Goal: Information Seeking & Learning: Learn about a topic

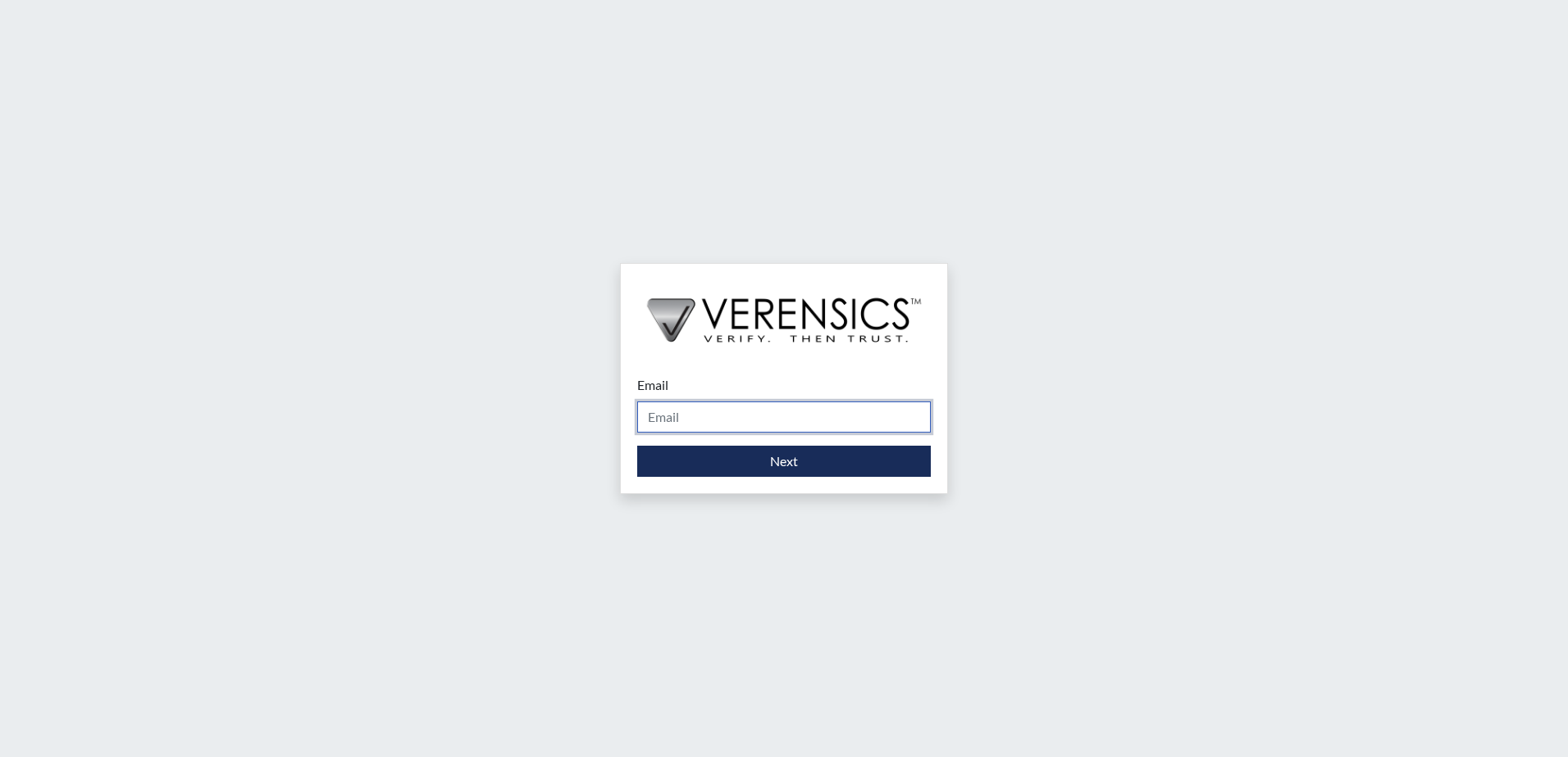
click at [790, 415] on input "Email" at bounding box center [783, 417] width 293 height 31
type input "[EMAIL_ADDRESS][DOMAIN_NAME]"
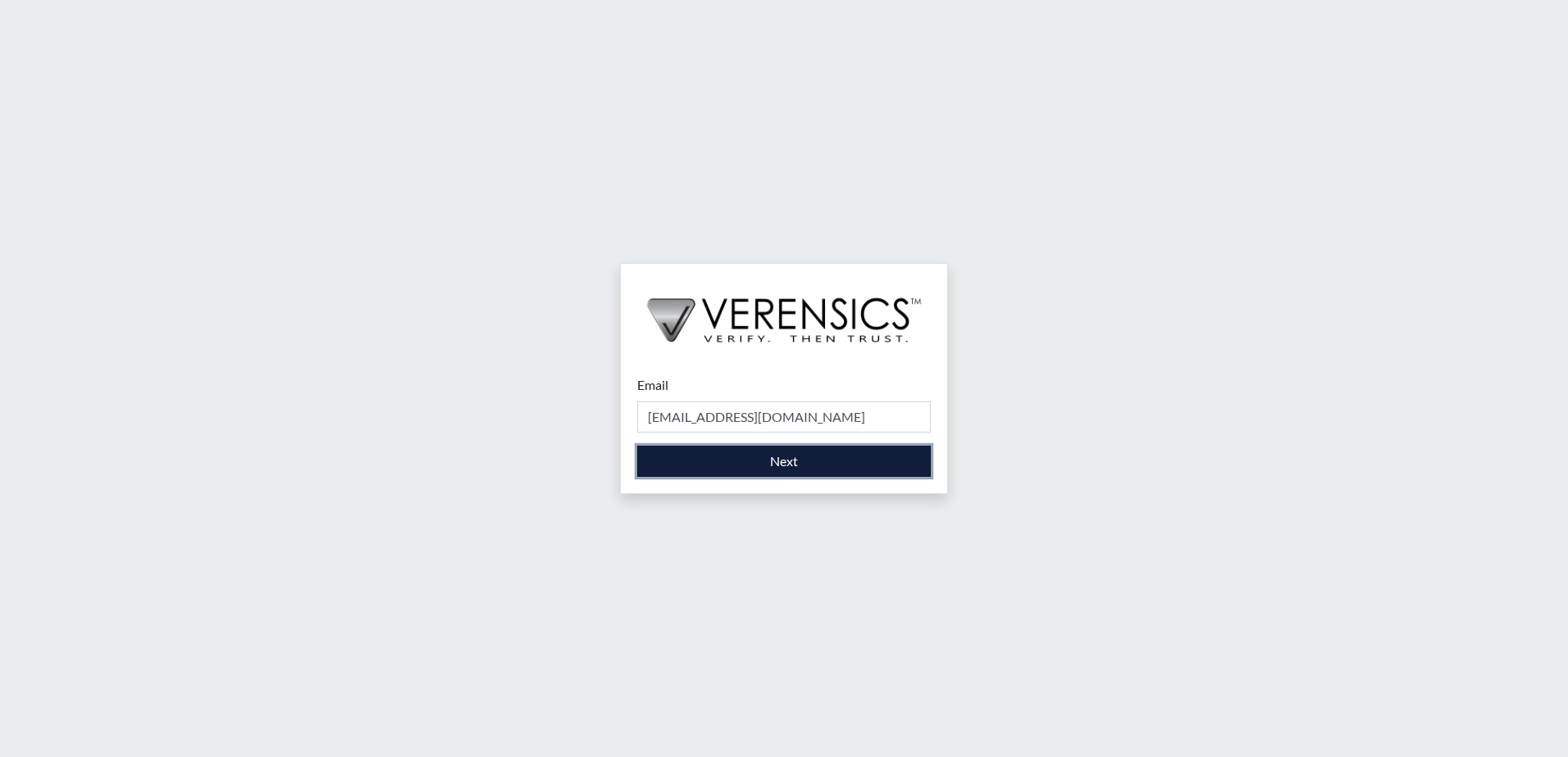
click at [771, 463] on button "Next" at bounding box center [783, 461] width 293 height 31
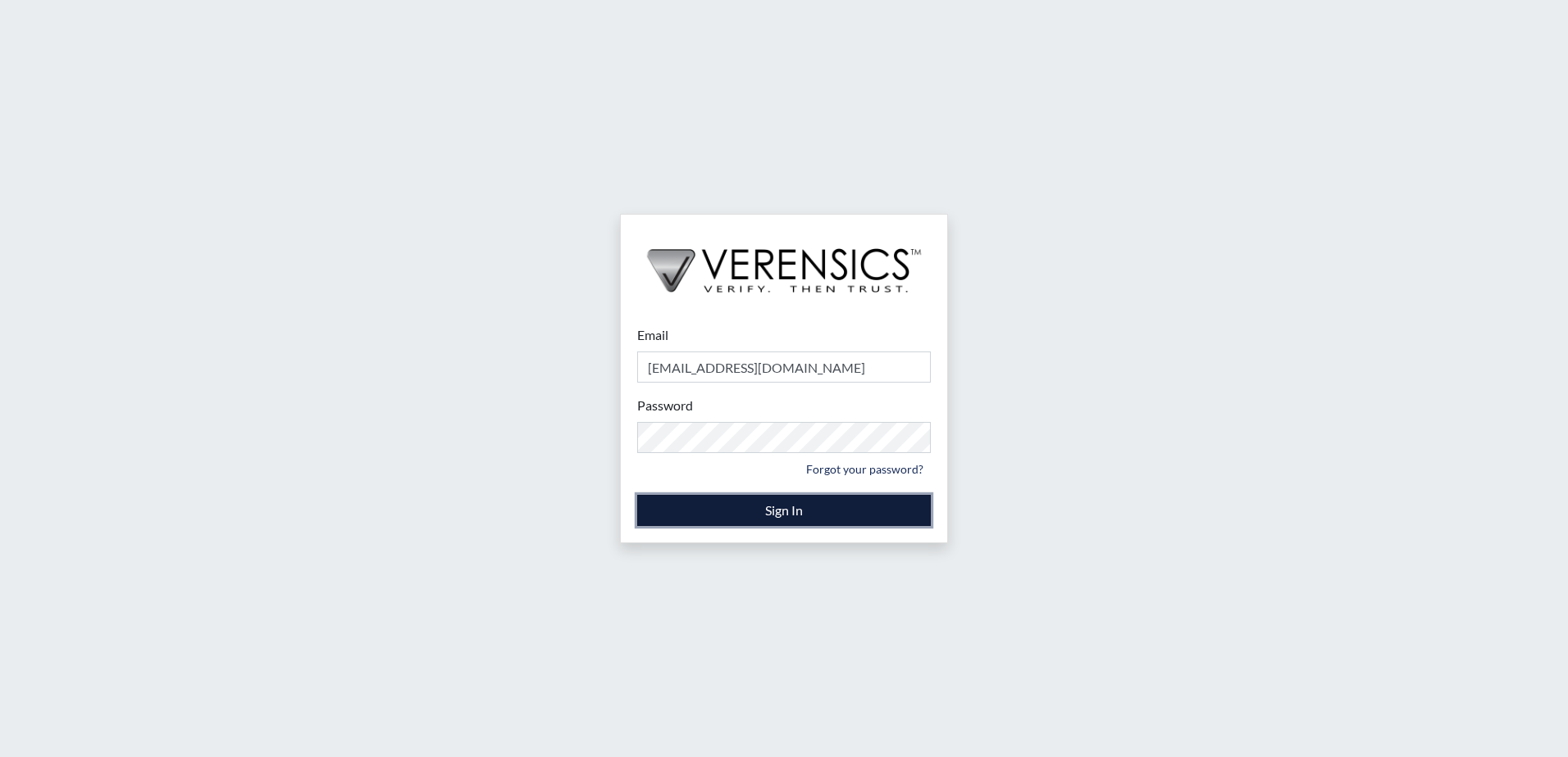
click at [747, 512] on button "Sign In" at bounding box center [783, 510] width 293 height 31
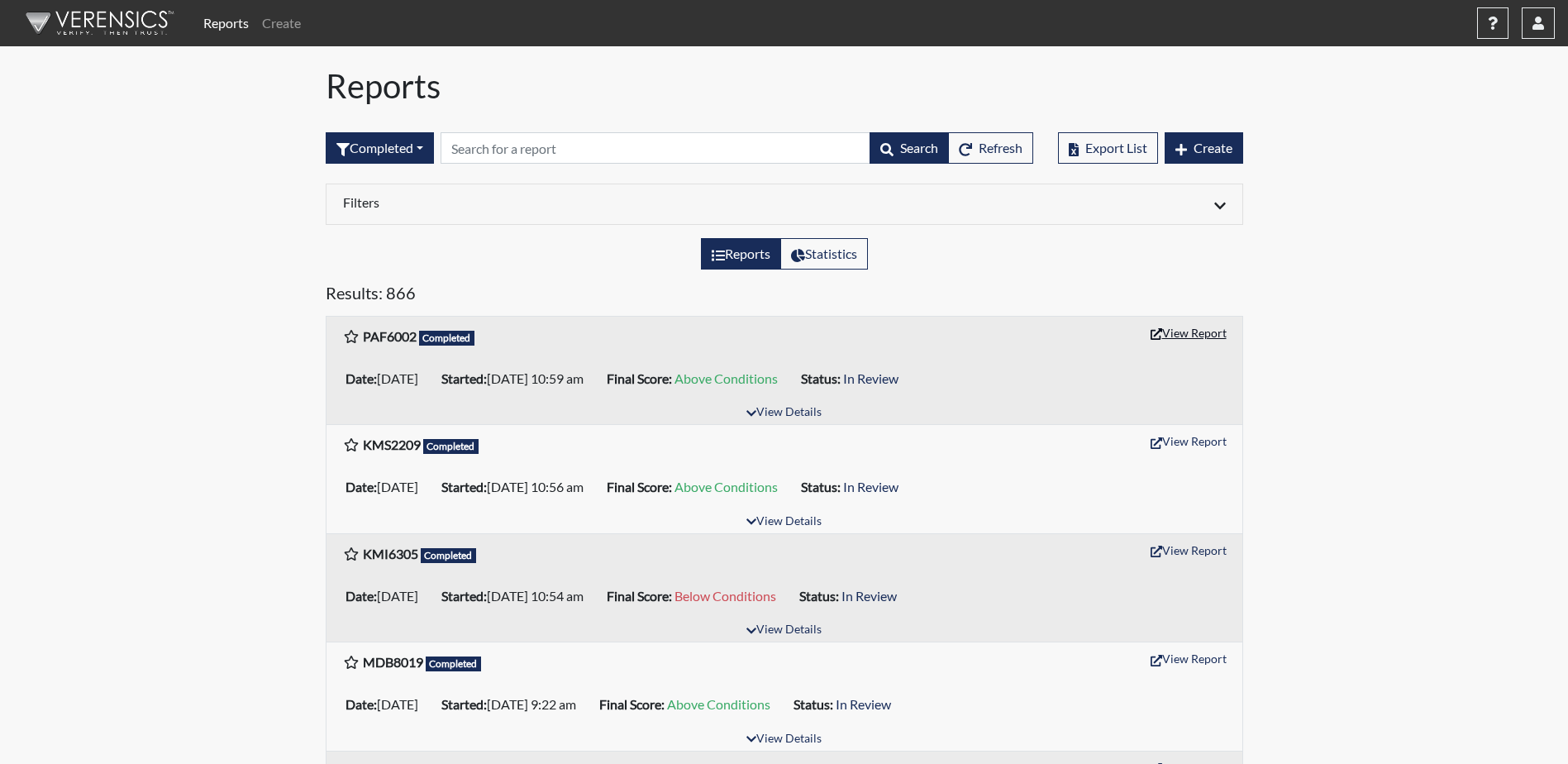
click at [1192, 336] on button "View Report" at bounding box center [1188, 333] width 91 height 26
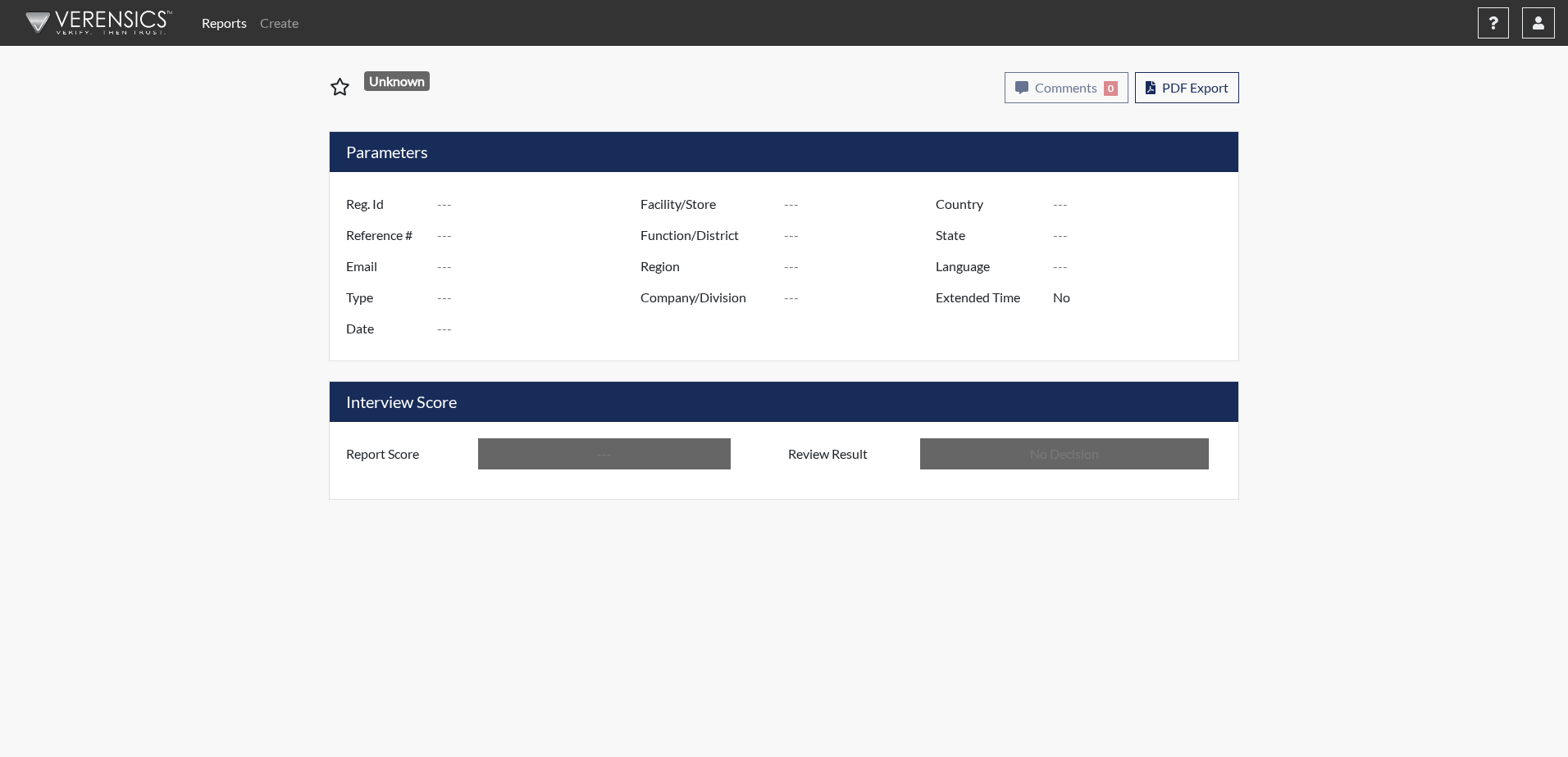
type input "PAF6002"
type input "50914"
type input "---"
type input "Corrections Pre-Employment"
type input "Aug 25, 2025"
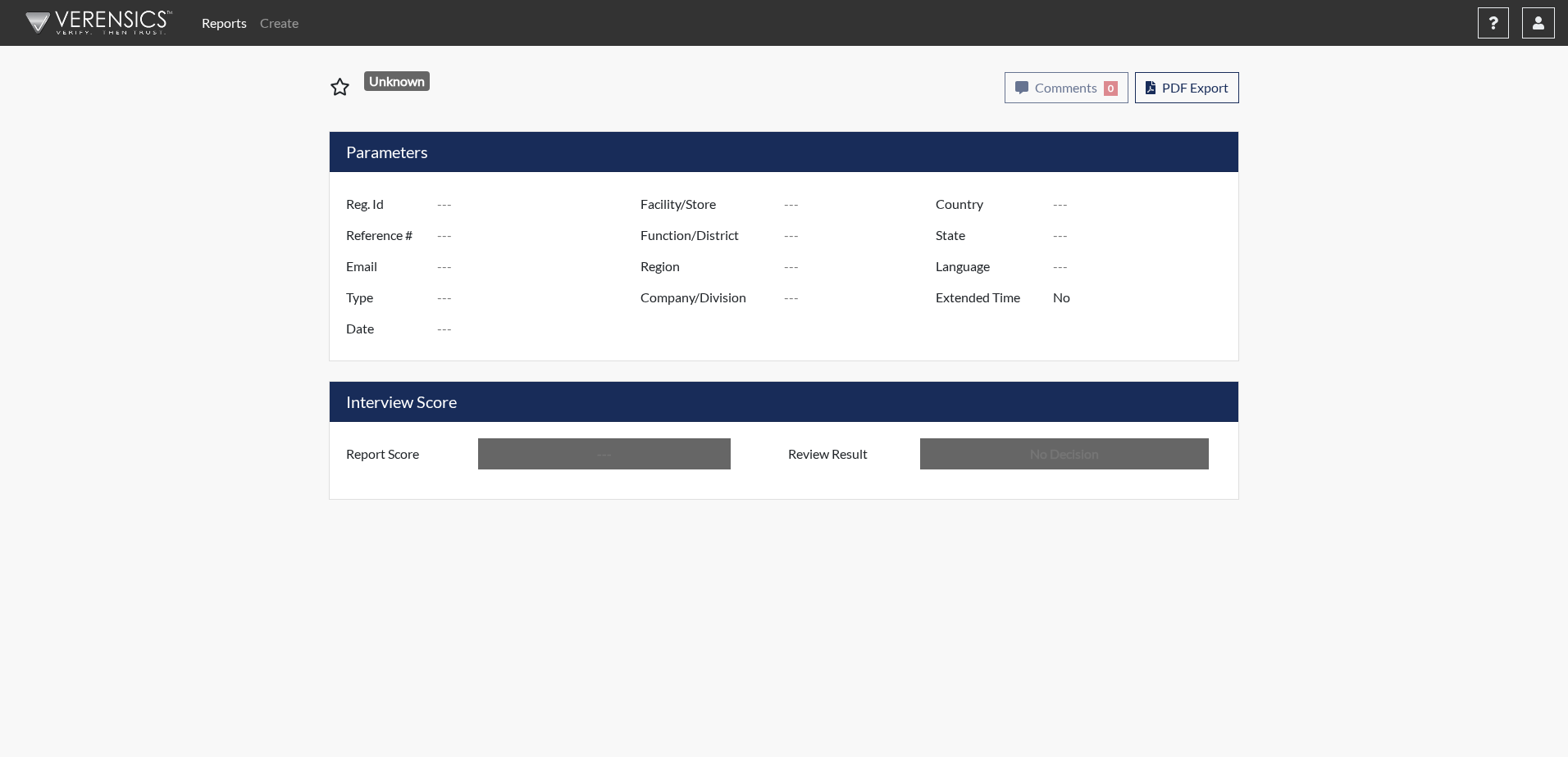
type input "Valdosta SP"
type input "[GEOGRAPHIC_DATA]"
type input "[US_STATE]"
type input "English"
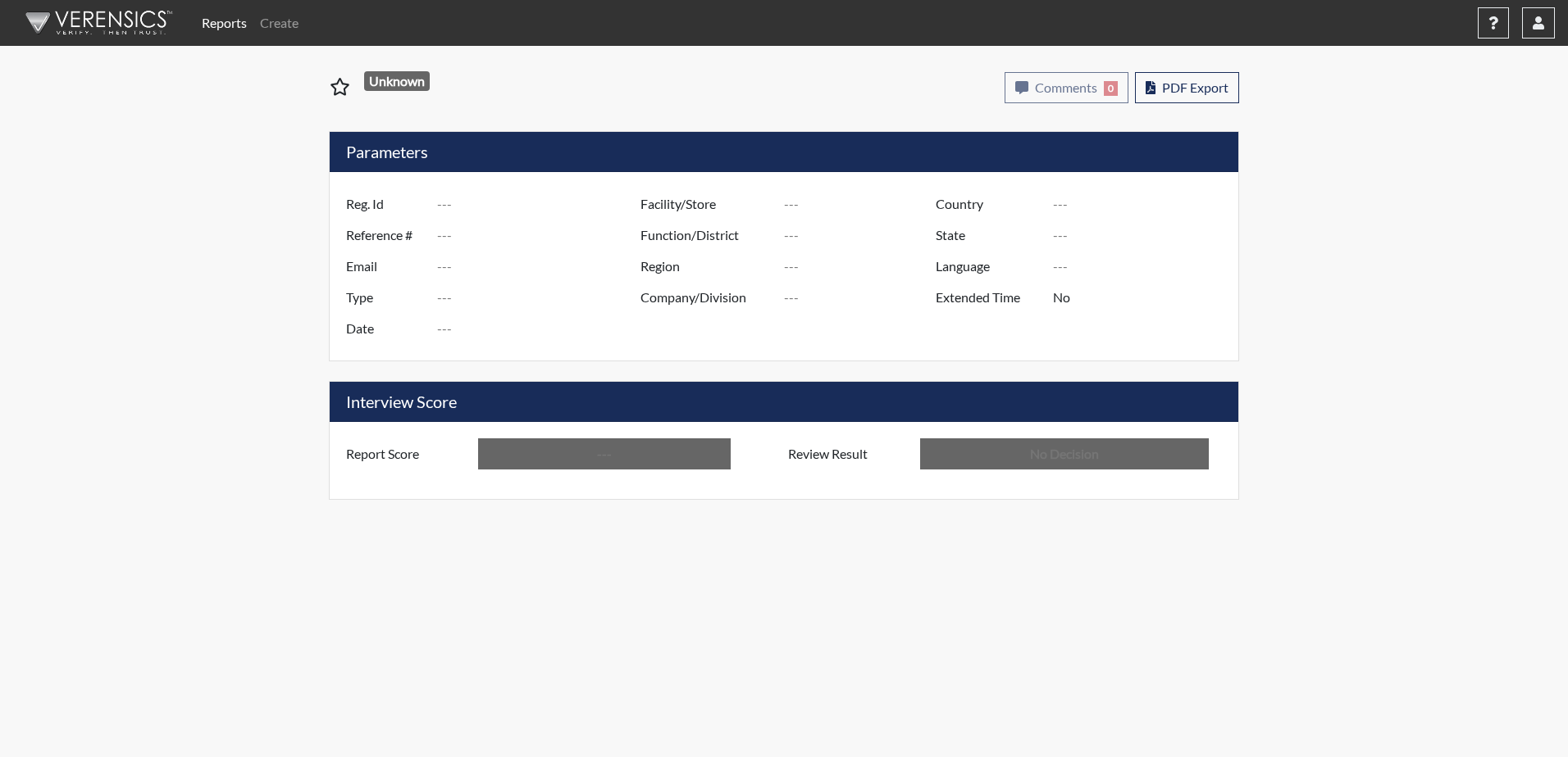
type input "Above Conditions"
type input "In Review"
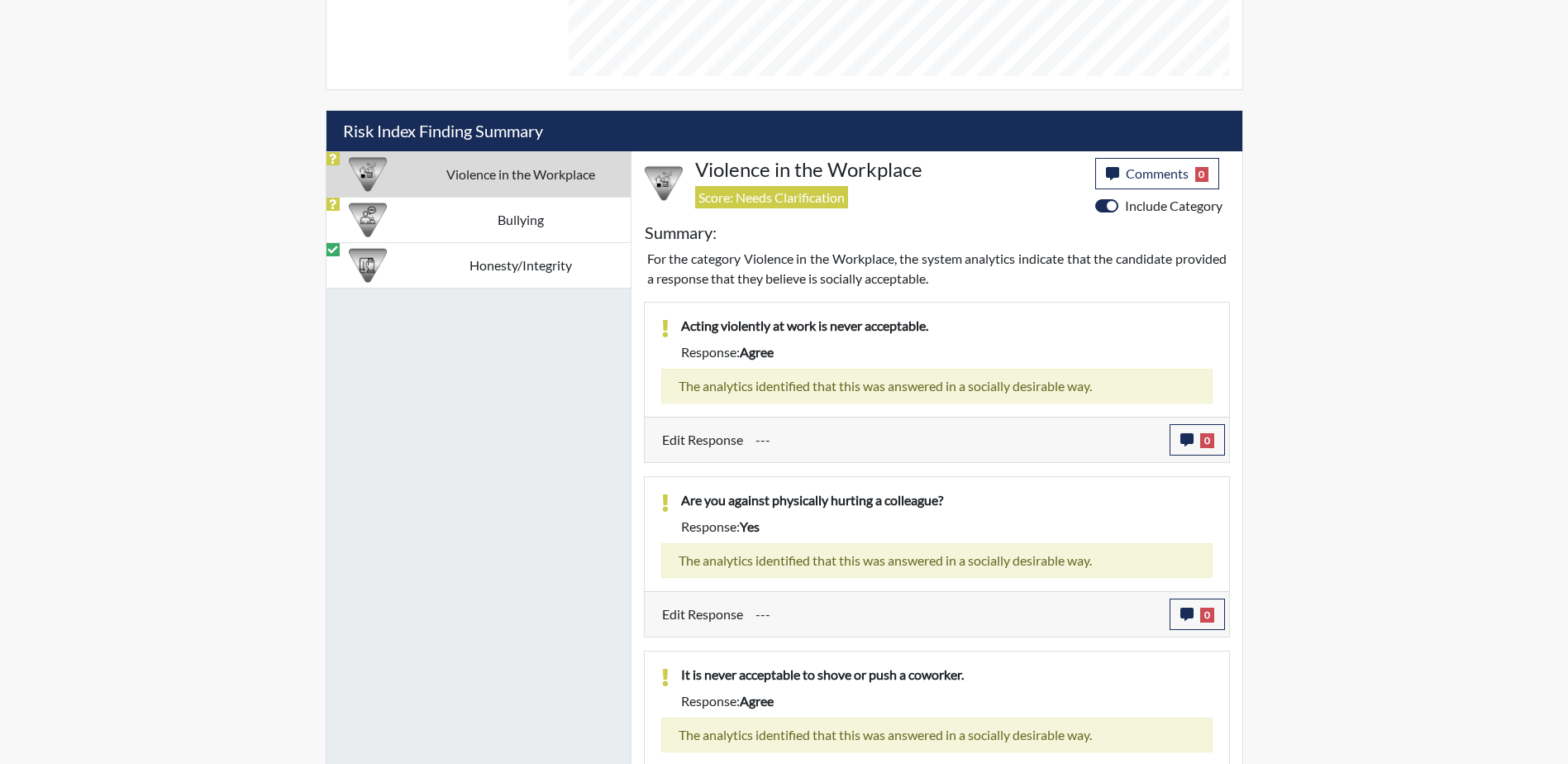
scroll to position [910, 0]
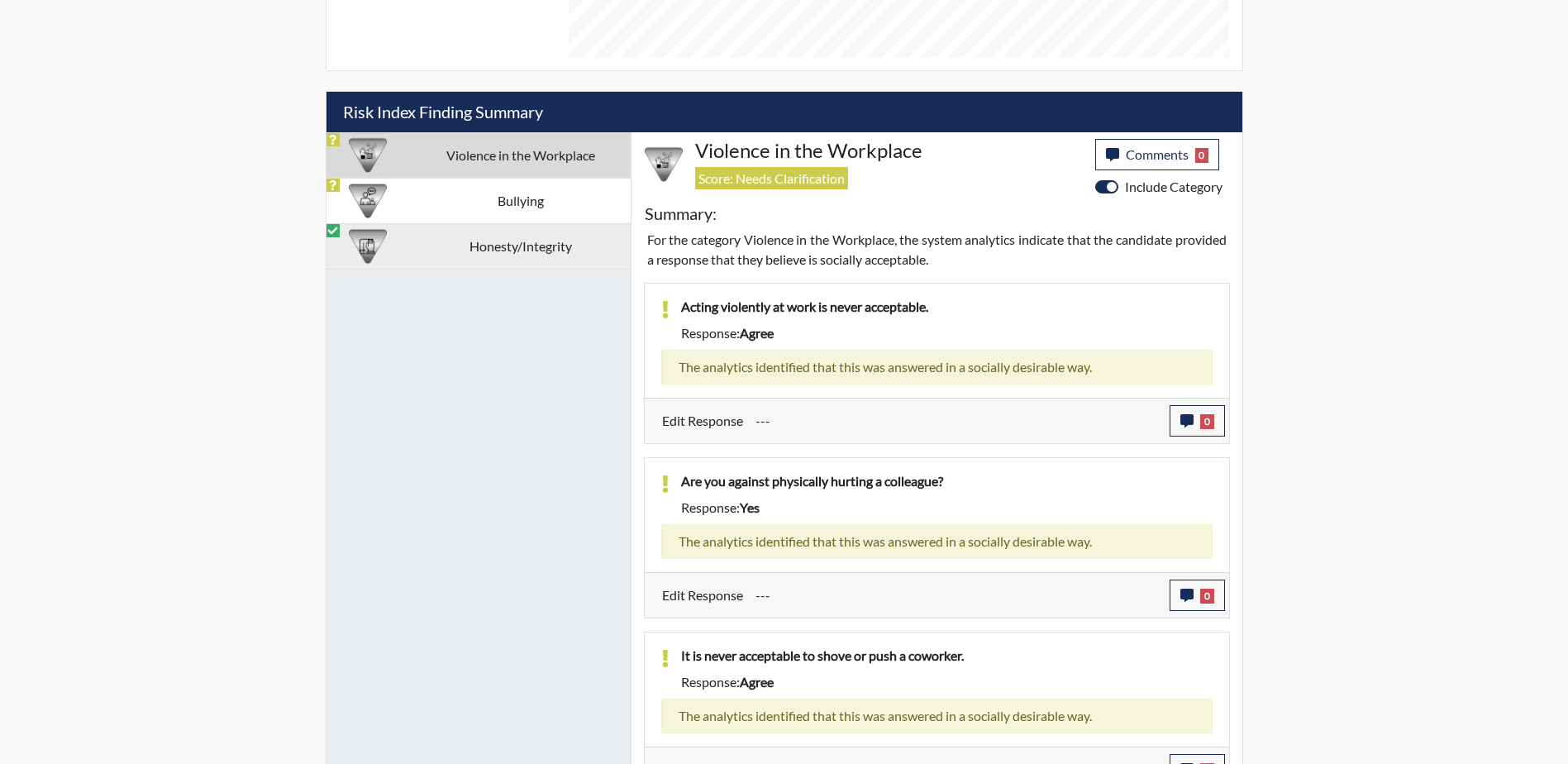
click at [512, 244] on td "Honesty/Integrity" at bounding box center [520, 246] width 220 height 45
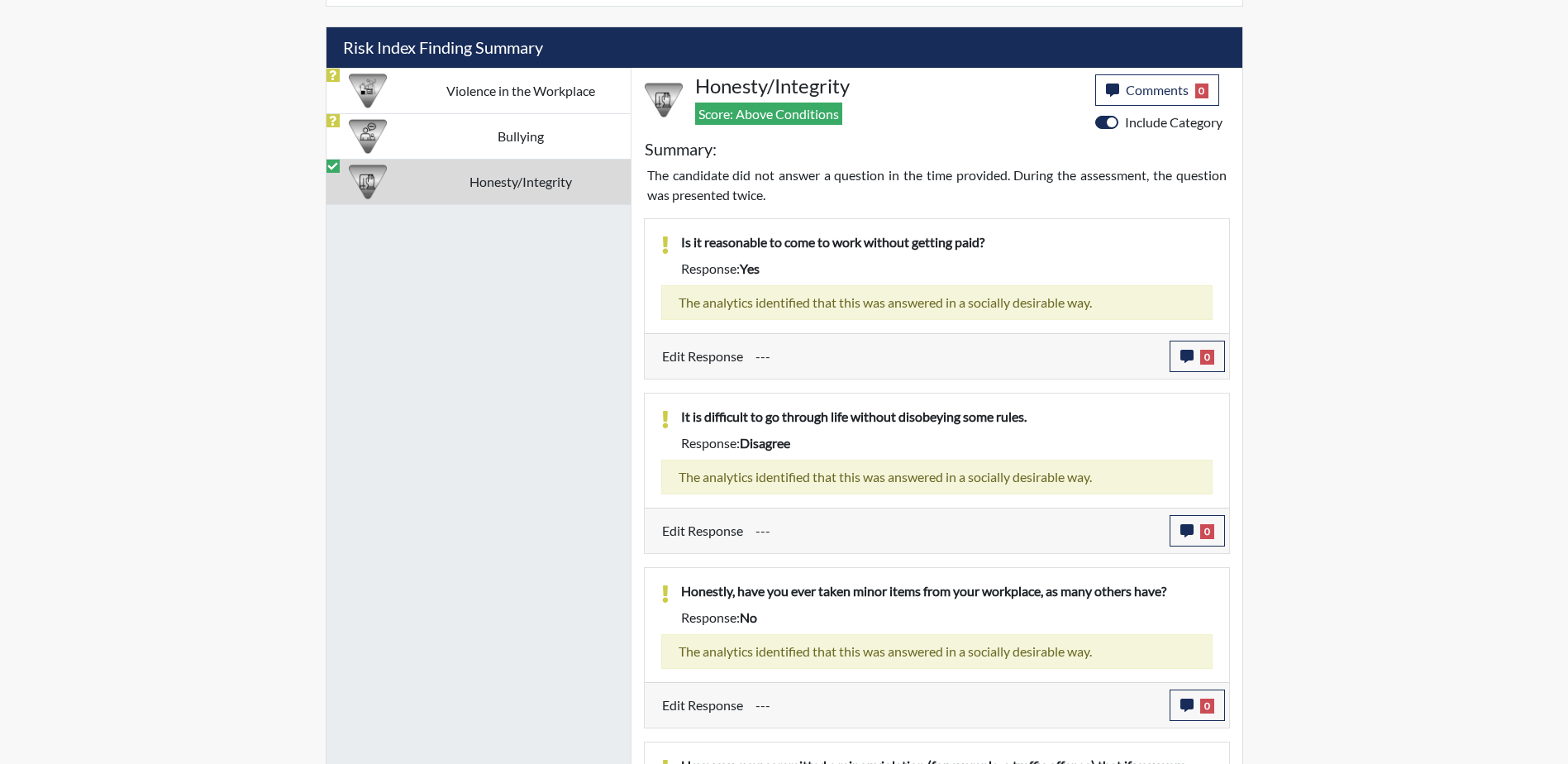
scroll to position [1134, 0]
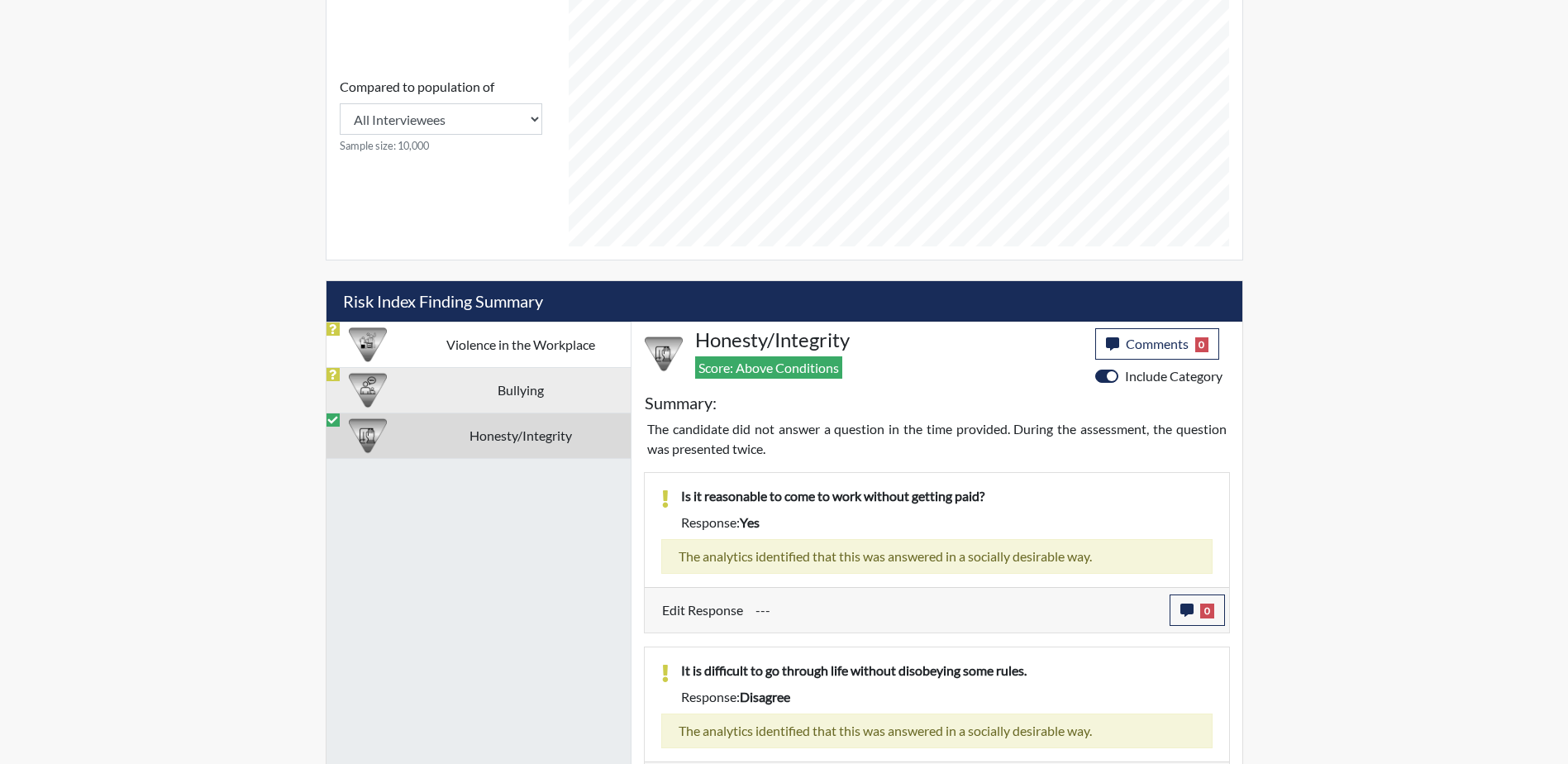
click at [472, 389] on td "Bullying" at bounding box center [520, 389] width 220 height 45
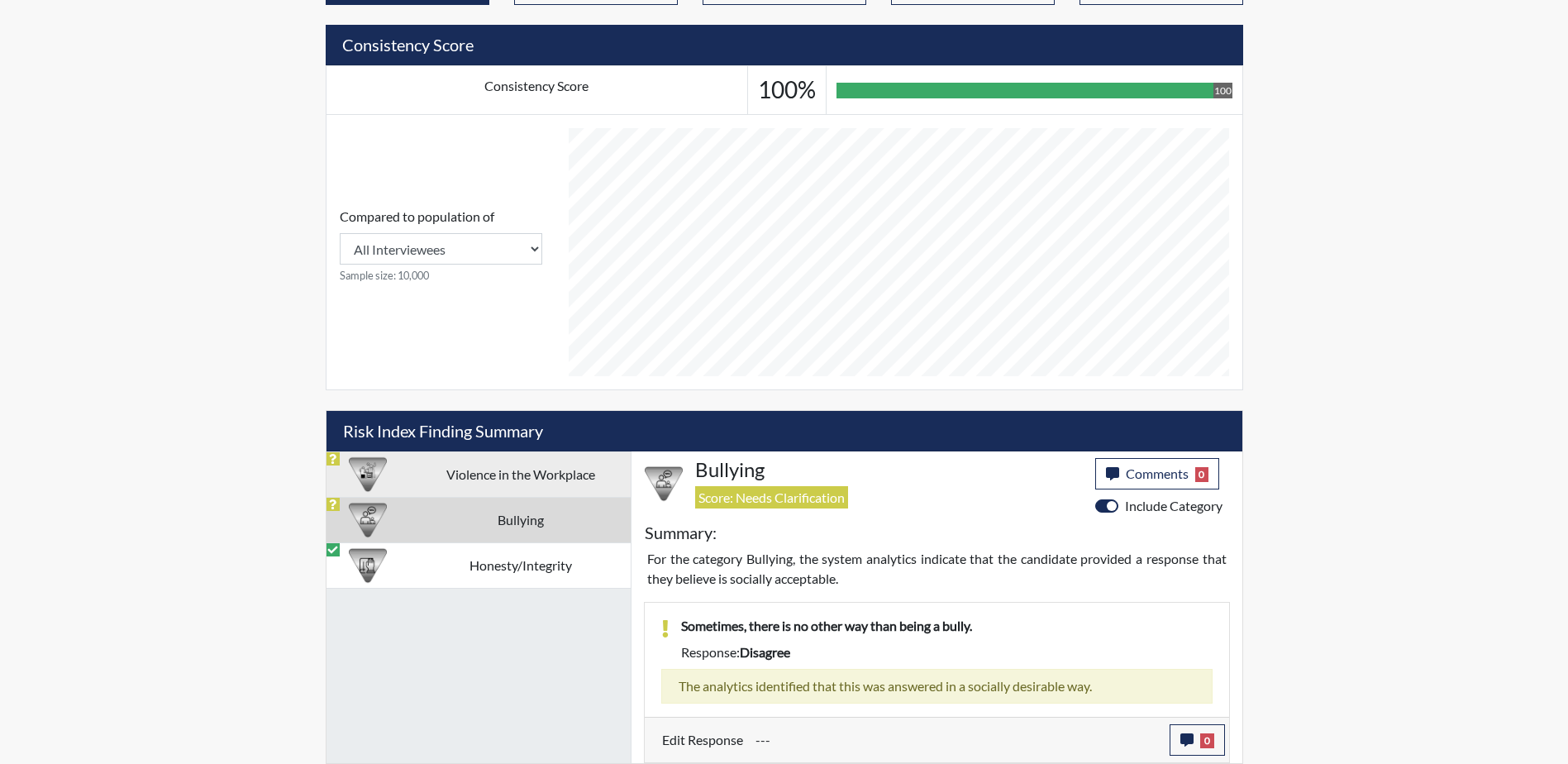
click at [480, 479] on td "Violence in the Workplace" at bounding box center [520, 474] width 220 height 45
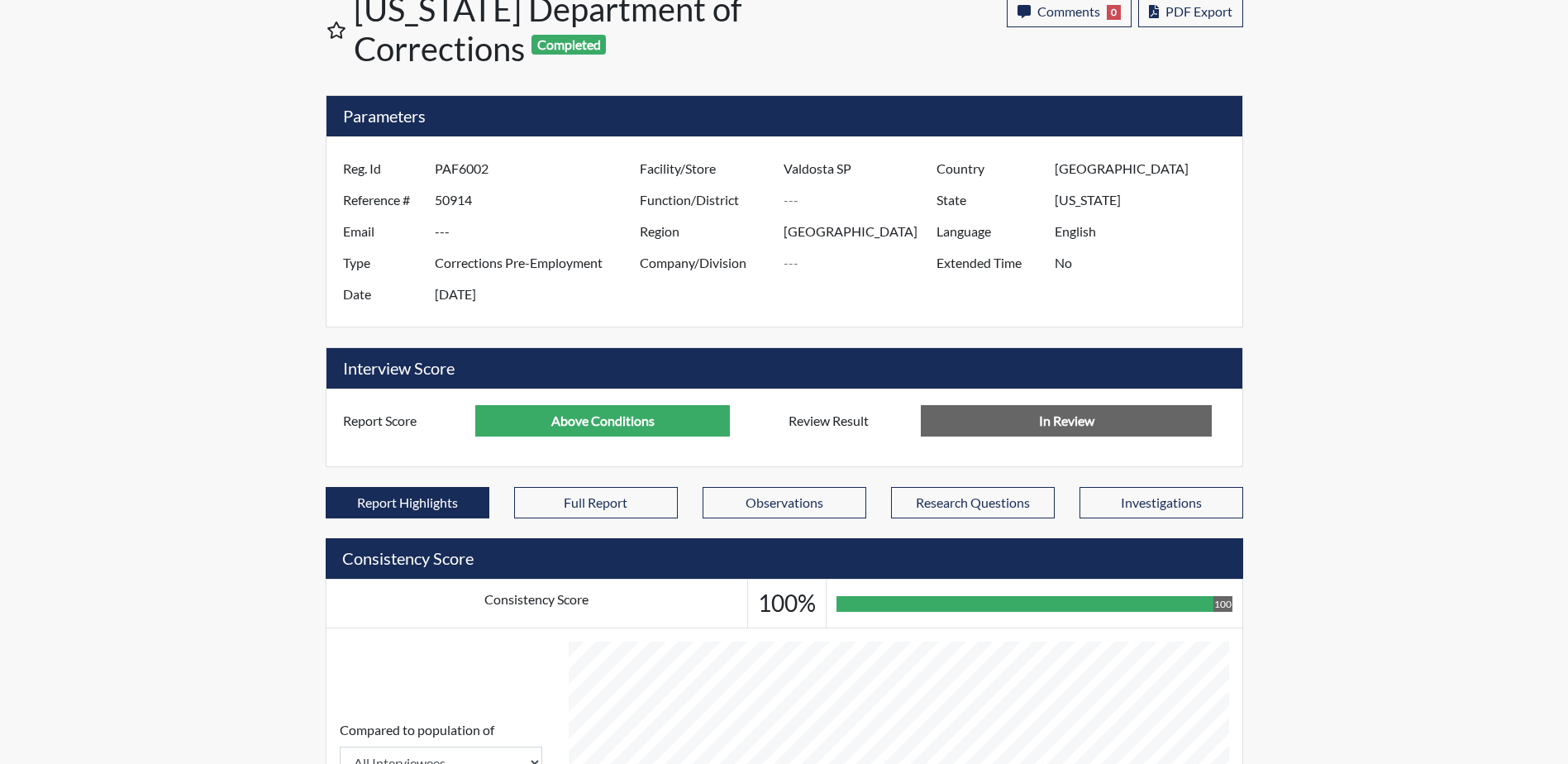
scroll to position [0, 0]
